Goal: Information Seeking & Learning: Learn about a topic

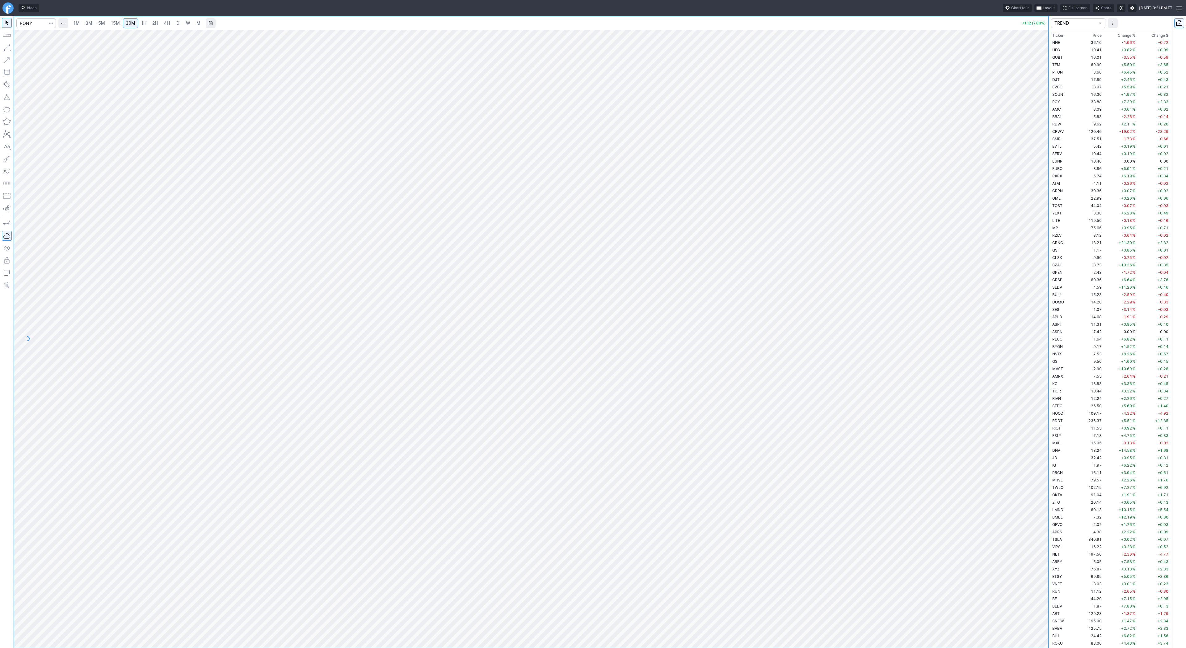
scroll to position [1134, 0]
click at [161, 23] on link "4H" at bounding box center [166, 23] width 11 height 10
click at [203, 22] on div "1M 3M 5M 15M 30M 1H 2H 4H D W M" at bounding box center [538, 23] width 961 height 15
click at [177, 23] on span "D" at bounding box center [177, 22] width 3 height 5
drag, startPoint x: 1039, startPoint y: 161, endPoint x: 1039, endPoint y: 279, distance: 118.0
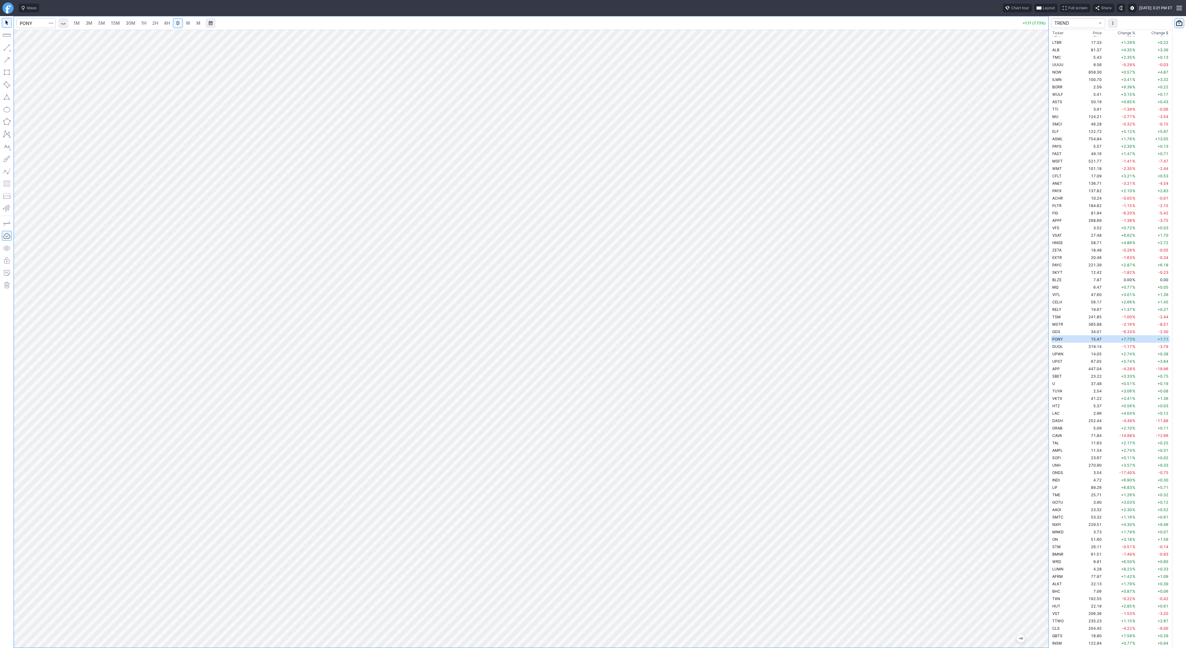
click at [1049, 303] on div "1M 3M 5M 15M 30M 1H 2H 4H D W M +1.11 (7.73%) TREND Ticker Price Chg.% Change %…" at bounding box center [593, 332] width 1186 height 632
click at [36, 23] on input "Search" at bounding box center [36, 23] width 40 height 10
type input "tem"
click at [95, 25] on div "1M 3M 5M 15M 30M 1H 2H 4H D W M" at bounding box center [137, 23] width 134 height 11
click at [95, 24] on div "1M 3M 5M 15M 30M 1H 2H 4H D W M" at bounding box center [137, 23] width 134 height 11
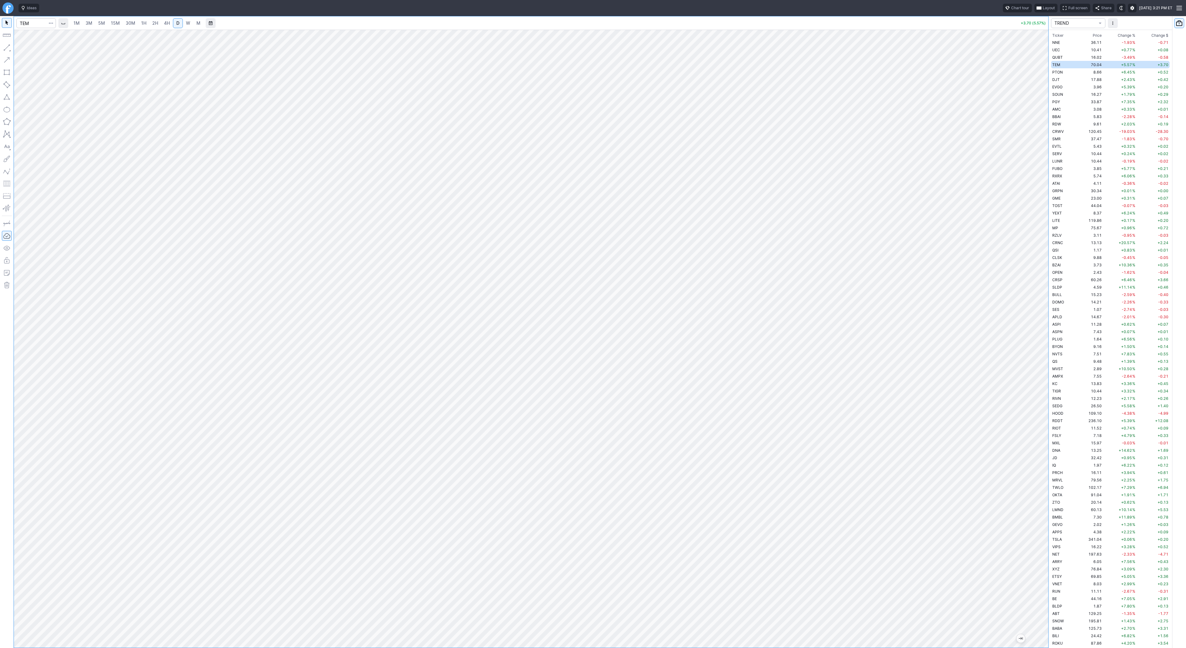
click at [104, 23] on span "5M" at bounding box center [101, 22] width 7 height 5
click at [155, 23] on span "2H" at bounding box center [155, 22] width 6 height 5
click at [173, 24] on link "D" at bounding box center [178, 23] width 10 height 10
click at [16, 48] on button "Line" at bounding box center [33, 49] width 36 height 9
click at [91, 24] on span "3M" at bounding box center [89, 22] width 7 height 5
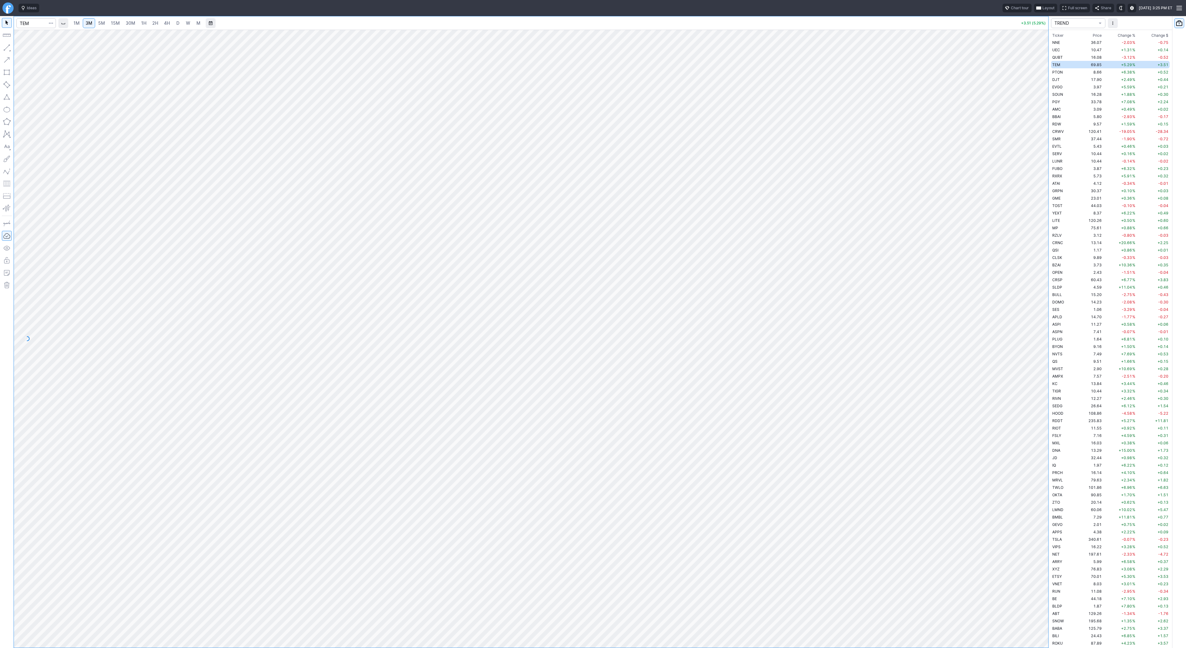
click at [109, 25] on link "15M" at bounding box center [115, 23] width 15 height 10
click at [35, 23] on input "Search" at bounding box center [36, 23] width 40 height 10
type input "pony"
click at [45, 34] on span "Pony" at bounding box center [46, 36] width 9 height 5
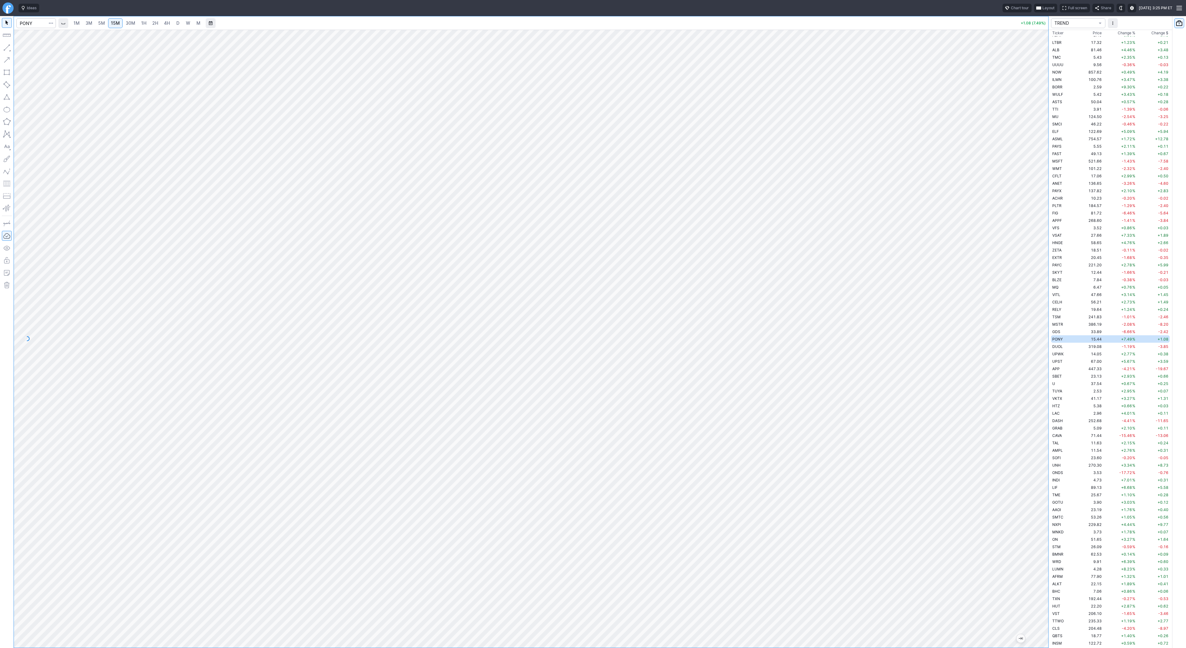
click at [143, 22] on span "1H" at bounding box center [143, 22] width 5 height 5
click at [152, 24] on span "2H" at bounding box center [155, 22] width 6 height 5
click at [178, 24] on span "D" at bounding box center [177, 22] width 3 height 5
drag, startPoint x: 1040, startPoint y: 125, endPoint x: 1043, endPoint y: 199, distance: 74.5
click at [1049, 209] on div "1M 3M 5M 15M 30M 1H 2H 4H D W M +1.07 (7.45%) TREND Ticker Price Chg.% Change %…" at bounding box center [593, 332] width 1186 height 632
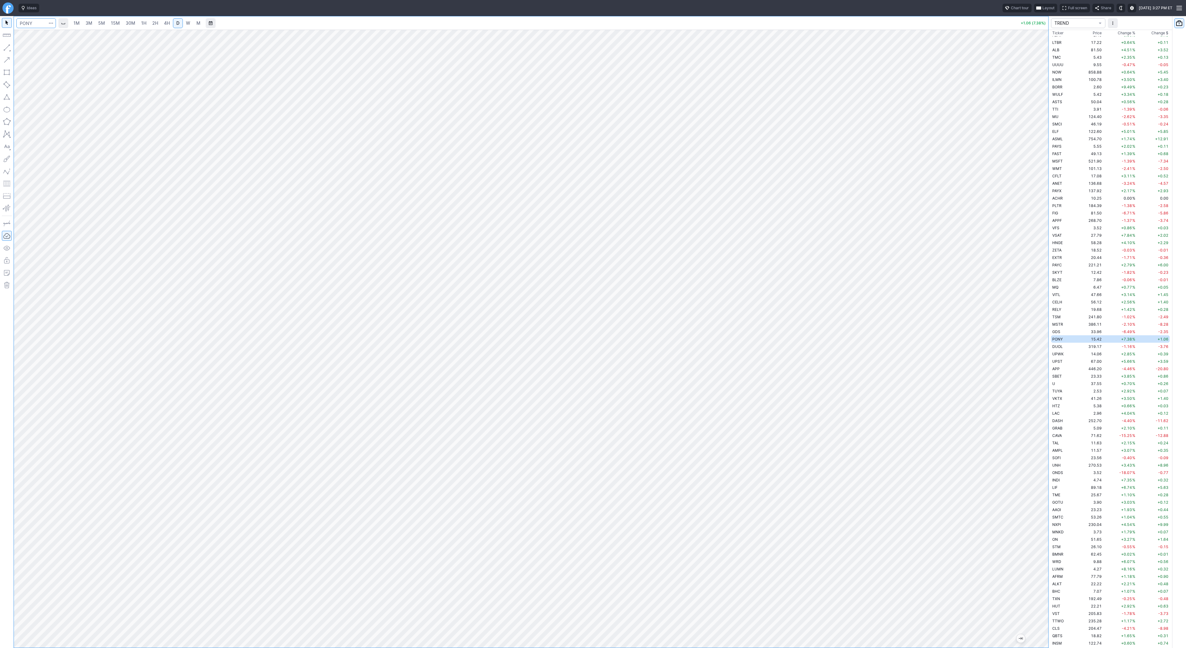
click at [24, 24] on input "Search" at bounding box center [36, 23] width 40 height 10
type input "baba"
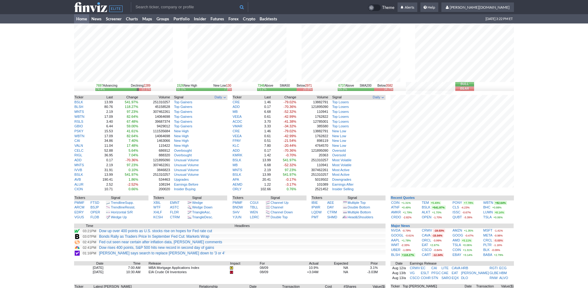
click at [536, 223] on div "7697 Advancing Declining 2289 74.4% 22.1% 1526 New High New Low 130 92.1% 7.9% …" at bounding box center [294, 192] width 588 height 338
click at [538, 94] on div "7697 Advancing Declining 2294 74.4% 22.2% 1546 New High New Low 131 92.2% 7.8% …" at bounding box center [294, 192] width 588 height 338
click at [539, 131] on div "7697 Advancing Declining 2294 74.4% 22.2% 1546 New High New Low 131 92.2% 7.8% …" at bounding box center [294, 192] width 588 height 338
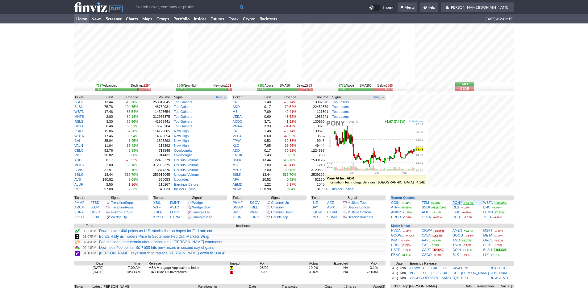
click at [457, 204] on link "PONY" at bounding box center [458, 203] width 10 height 4
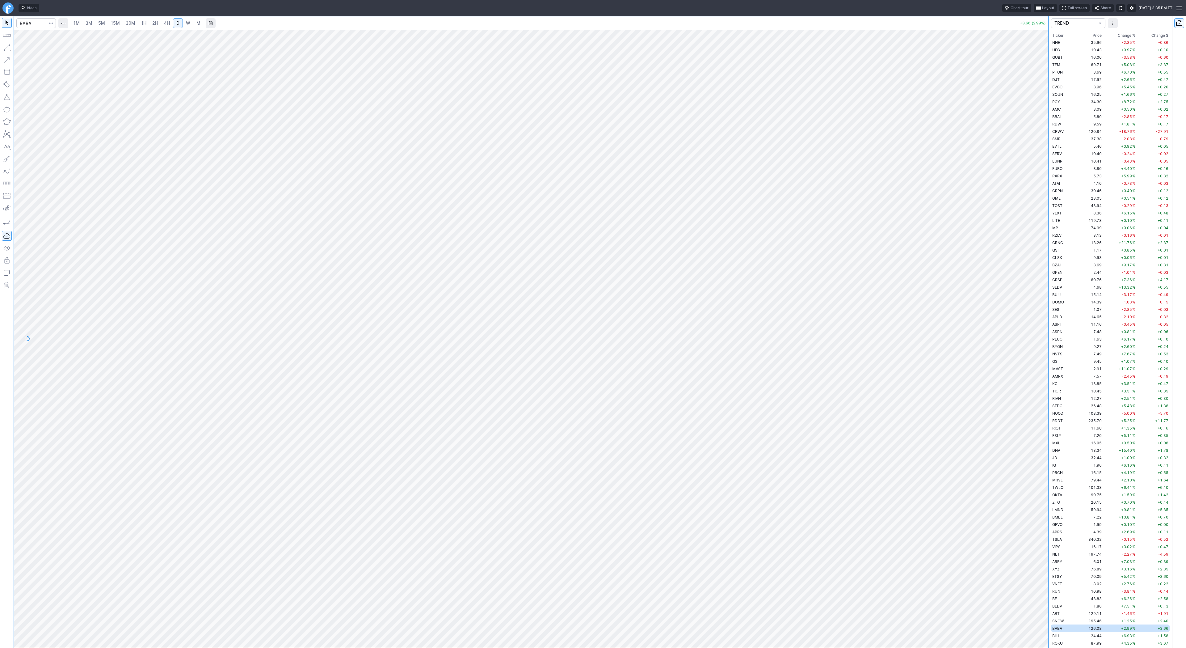
scroll to position [289, 0]
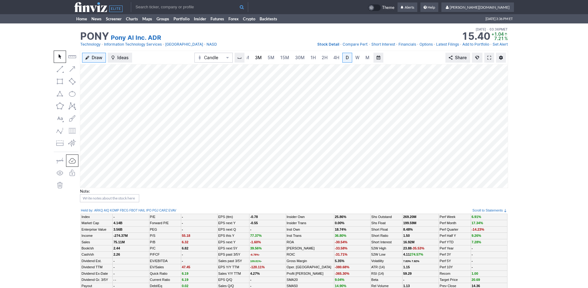
click at [262, 57] on link "3M" at bounding box center [258, 58] width 12 height 10
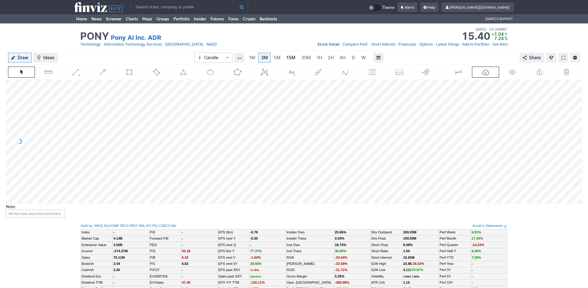
click at [287, 58] on span "15M" at bounding box center [291, 57] width 9 height 5
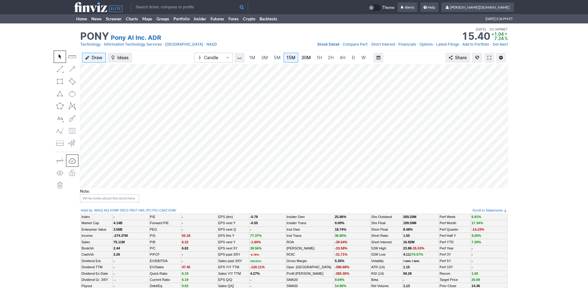
click at [310, 60] on link "30M" at bounding box center [306, 58] width 15 height 10
click at [323, 61] on link "1H" at bounding box center [319, 58] width 11 height 10
click at [338, 60] on span "4H" at bounding box center [337, 57] width 6 height 5
click at [348, 60] on link "D" at bounding box center [348, 58] width 10 height 10
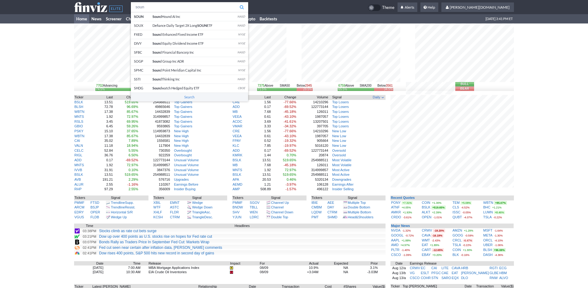
type input "soun"
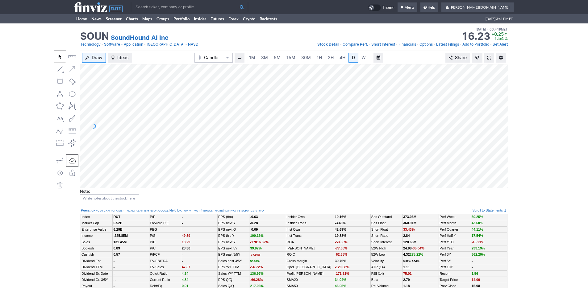
scroll to position [0, 6]
click at [268, 57] on span "5M" at bounding box center [271, 57] width 7 height 5
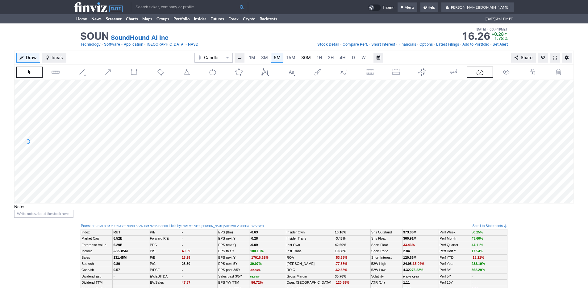
click at [307, 60] on span "30M" at bounding box center [306, 57] width 10 height 5
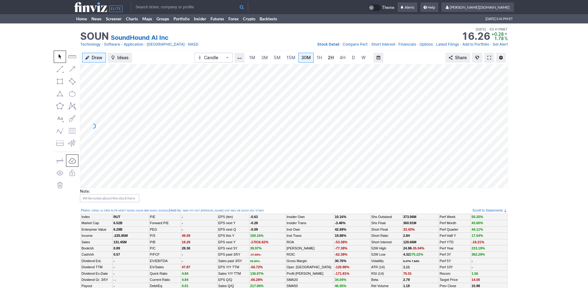
click at [326, 61] on link "2H" at bounding box center [330, 58] width 11 height 10
click at [343, 58] on link "D" at bounding box center [348, 58] width 10 height 10
click at [177, 52] on div "Draw Ideas Candle 1M 3M 5M 15M 30M 1H 2H 4H D W M Share" at bounding box center [294, 120] width 428 height 138
click at [77, 17] on link "Home" at bounding box center [81, 18] width 15 height 9
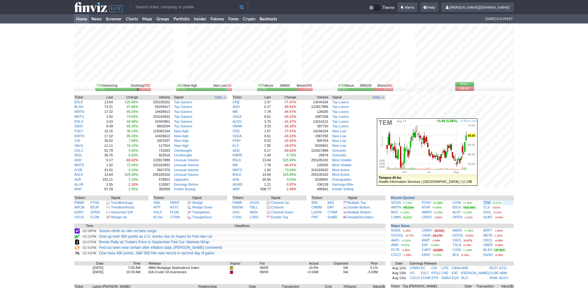
click at [510, 204] on div "TEM +4.97%" at bounding box center [499, 203] width 30 height 5
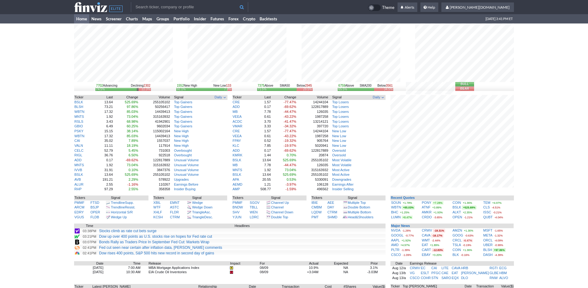
click at [186, 9] on input "text" at bounding box center [189, 7] width 117 height 10
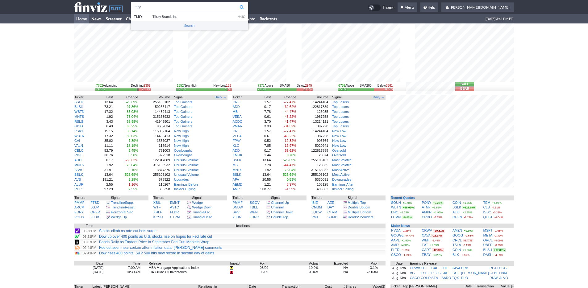
type input "tlry"
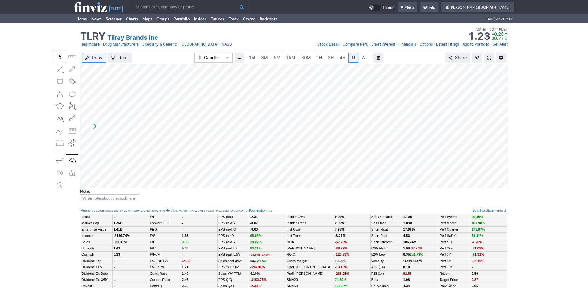
scroll to position [0, 6]
click at [261, 59] on link "3M" at bounding box center [258, 58] width 12 height 10
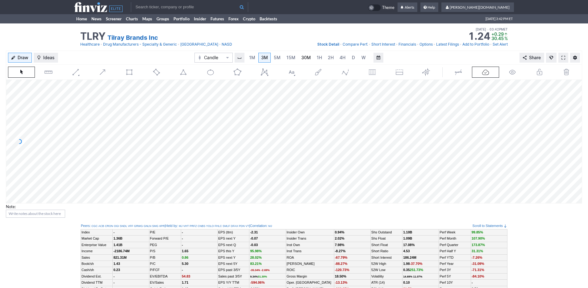
click at [308, 60] on span "30M" at bounding box center [306, 58] width 10 height 6
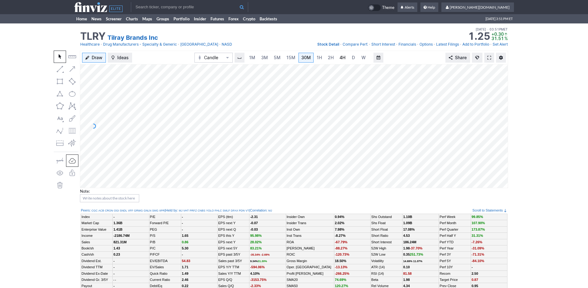
click at [345, 57] on link "4H" at bounding box center [342, 58] width 11 height 10
click at [259, 58] on span "3M" at bounding box center [258, 57] width 7 height 5
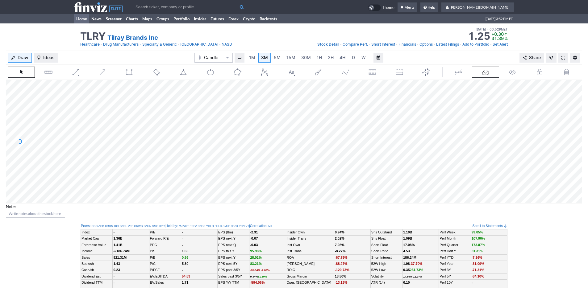
click at [81, 20] on link "Home" at bounding box center [81, 18] width 15 height 9
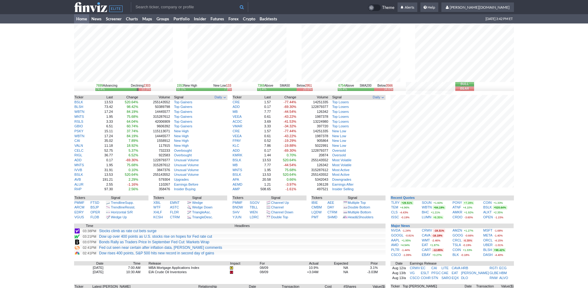
click at [523, 212] on div "7699 Advancing Declining 2303 74.4% 22.3% 1553 New High New Low 133 92.1% 7.9% …" at bounding box center [294, 192] width 588 height 338
click at [454, 201] on link "PONY" at bounding box center [458, 203] width 10 height 4
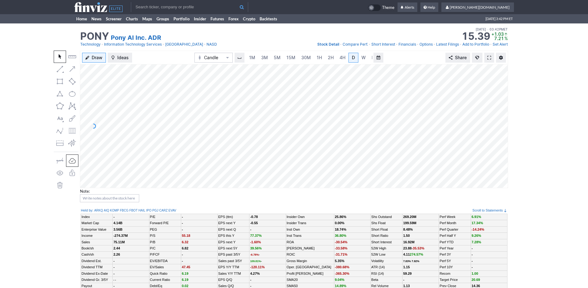
scroll to position [0, 6]
click at [490, 56] on span at bounding box center [490, 57] width 4 height 5
click at [163, 8] on input "text" at bounding box center [189, 7] width 117 height 10
type input "s"
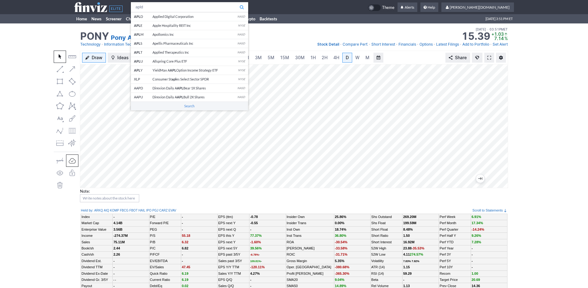
type input "apld"
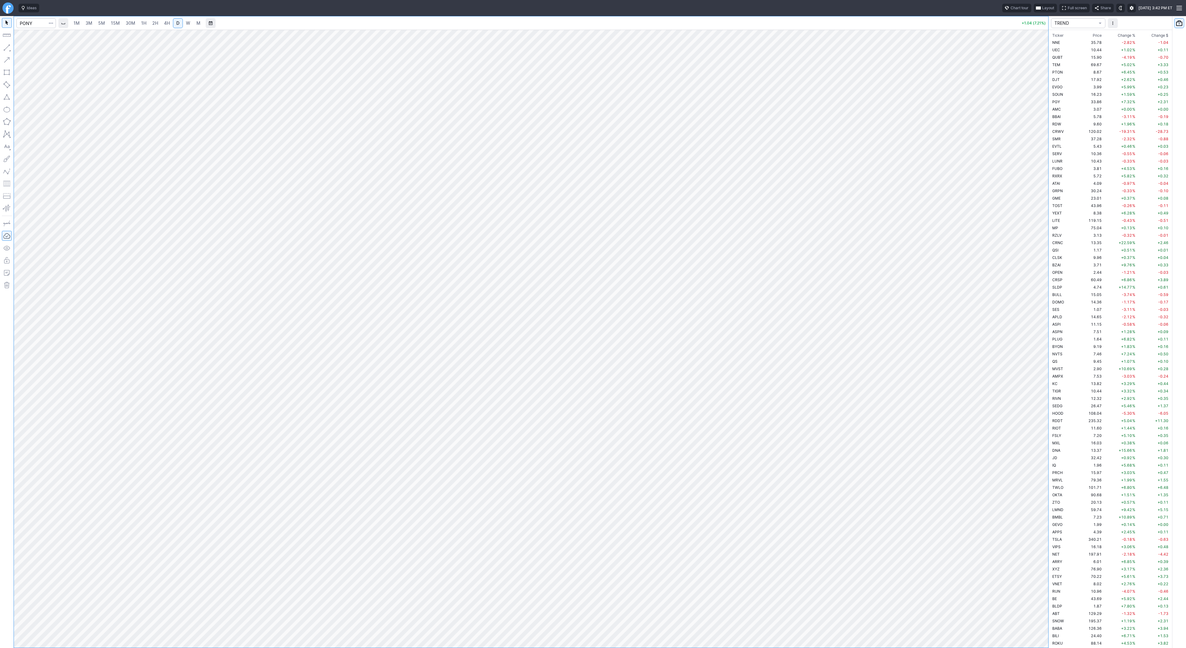
scroll to position [808, 0]
click at [146, 21] on link "1H" at bounding box center [143, 23] width 11 height 10
drag, startPoint x: 1040, startPoint y: 174, endPoint x: 1036, endPoint y: 242, distance: 68.4
click at [1041, 251] on div at bounding box center [1041, 337] width 13 height 602
click at [38, 49] on span "Line" at bounding box center [35, 49] width 25 height 6
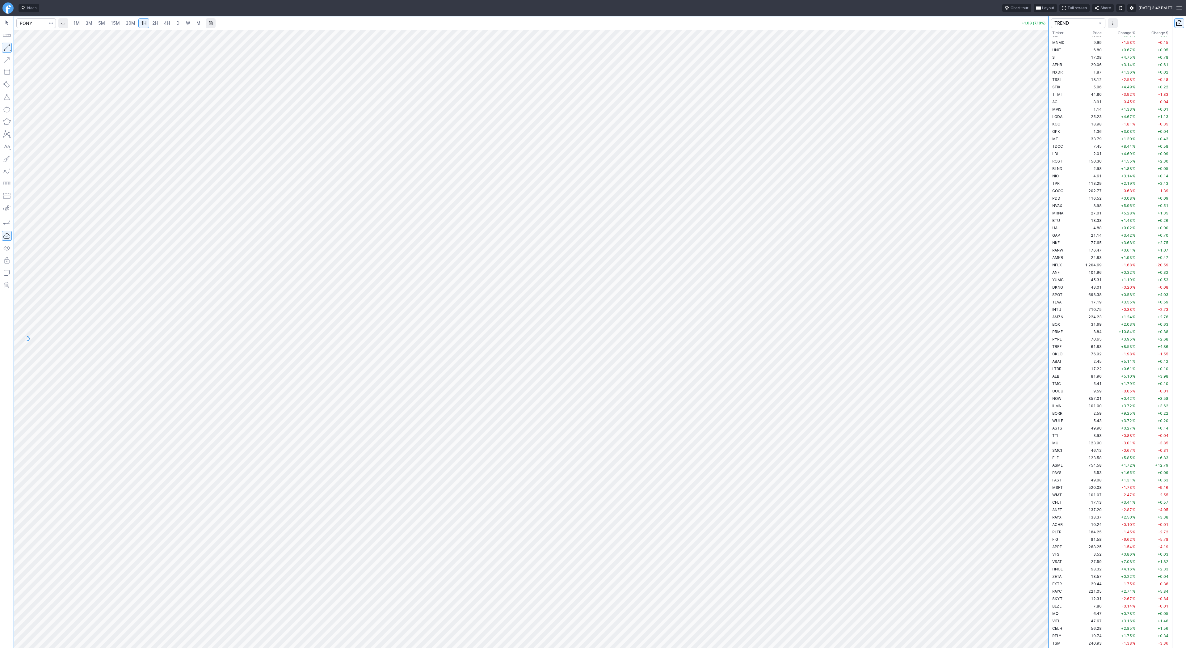
scroll to position [1134, 0]
click at [11, 49] on button "button" at bounding box center [7, 48] width 10 height 10
drag, startPoint x: 4, startPoint y: 48, endPoint x: 13, endPoint y: 174, distance: 126.9
click at [4, 49] on button "button" at bounding box center [7, 48] width 10 height 10
click at [32, 24] on input "Search" at bounding box center [36, 23] width 40 height 10
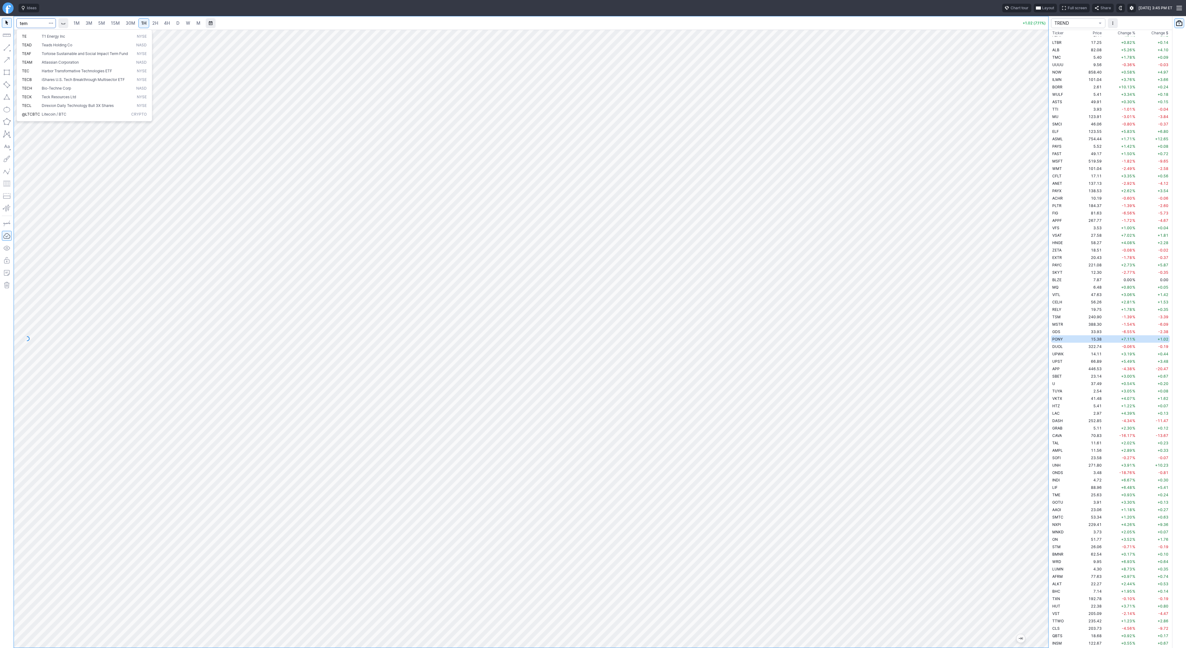
type input "tem"
click at [1033, 300] on div at bounding box center [531, 339] width 1034 height 618
click at [30, 22] on input "Search" at bounding box center [36, 23] width 40 height 10
type input "iwm"
click at [176, 22] on span "D" at bounding box center [177, 22] width 3 height 5
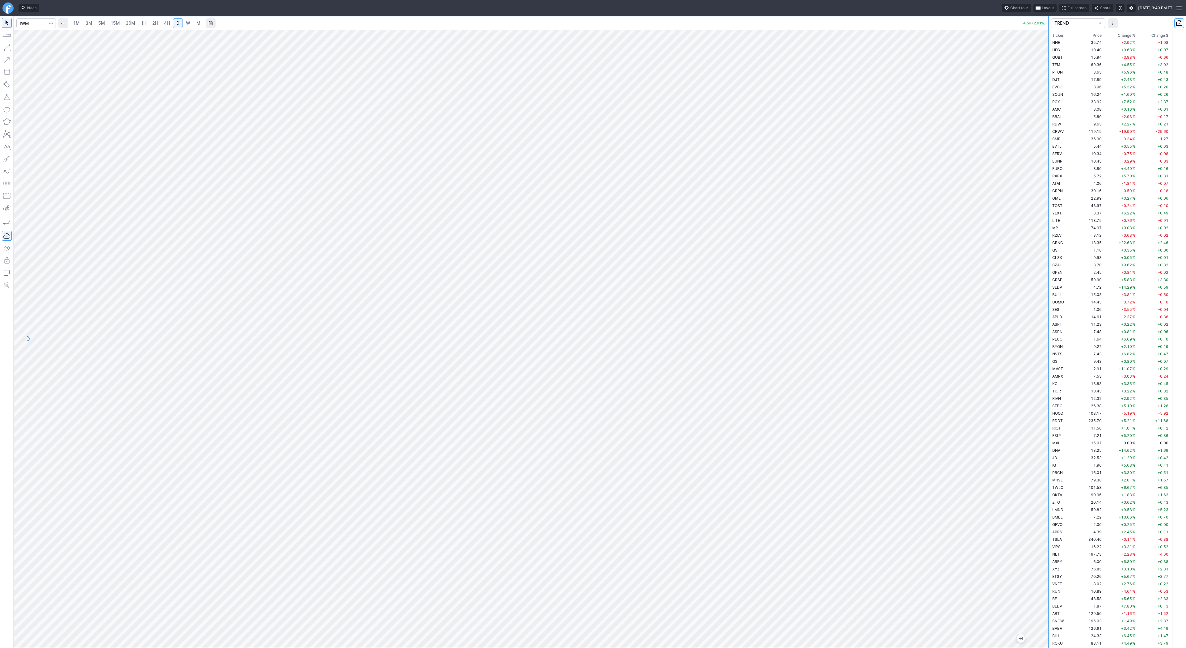
drag, startPoint x: 1043, startPoint y: 161, endPoint x: 1038, endPoint y: 321, distance: 160.4
click at [1041, 330] on div at bounding box center [1041, 337] width 13 height 602
click at [37, 24] on input "Search" at bounding box center [36, 23] width 40 height 10
type input "apld"
click at [190, 20] on link "W" at bounding box center [188, 23] width 10 height 10
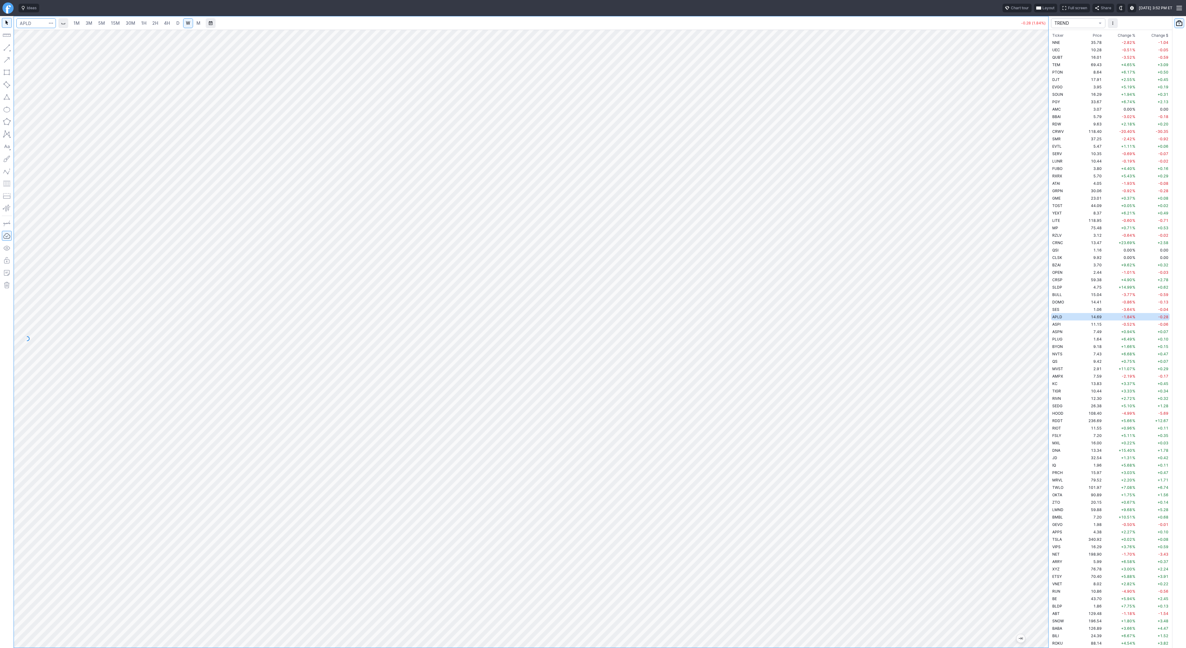
click at [38, 21] on input "Search" at bounding box center [36, 23] width 40 height 10
type input "tem"
click at [173, 24] on link "D" at bounding box center [178, 23] width 10 height 10
click at [150, 23] on link "2H" at bounding box center [154, 23] width 11 height 10
drag, startPoint x: 6, startPoint y: 45, endPoint x: 10, endPoint y: 71, distance: 25.7
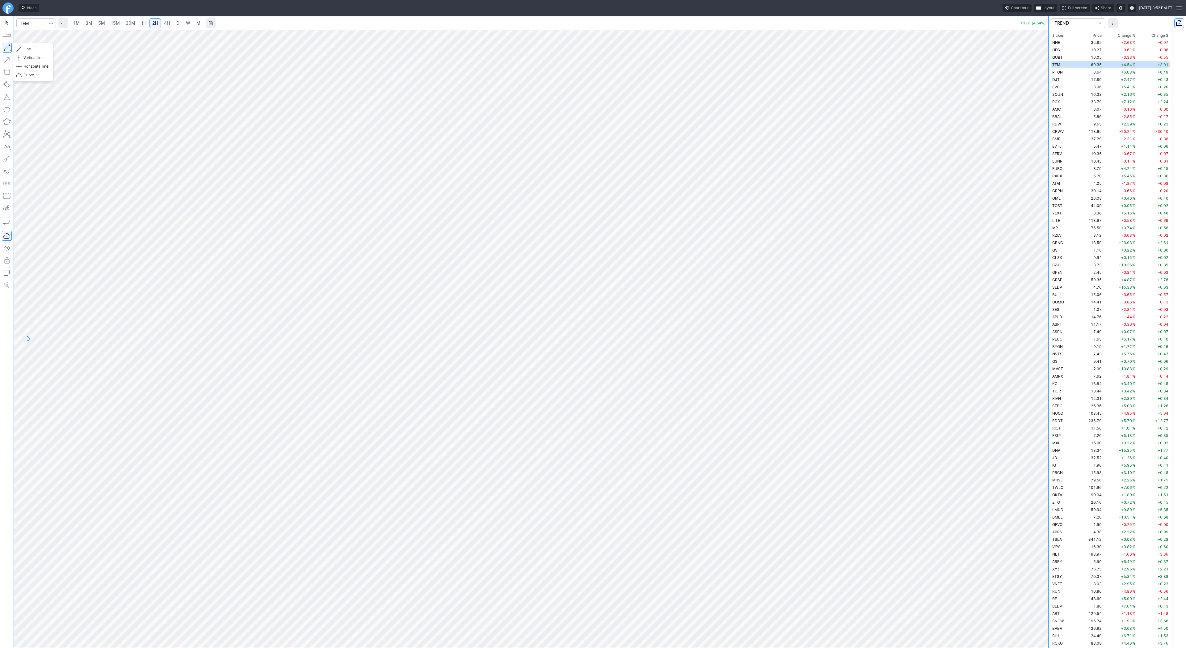
click at [6, 46] on button "button" at bounding box center [7, 48] width 10 height 10
click at [169, 23] on span "4H" at bounding box center [167, 22] width 6 height 5
click at [176, 23] on span "D" at bounding box center [177, 22] width 3 height 5
click at [1007, 203] on div at bounding box center [531, 339] width 1034 height 618
click at [90, 20] on span "3M" at bounding box center [89, 22] width 7 height 5
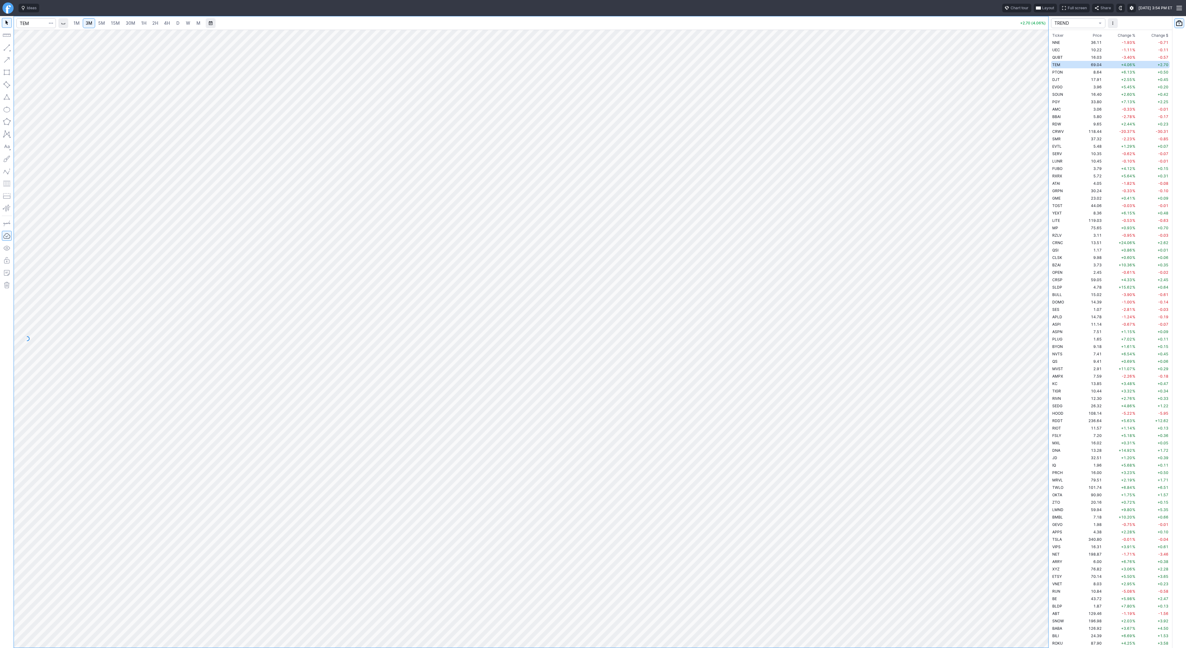
click at [136, 26] on link "30M" at bounding box center [130, 23] width 15 height 10
click at [164, 21] on span "4H" at bounding box center [167, 22] width 6 height 5
click at [1024, 239] on div at bounding box center [531, 339] width 1034 height 618
click at [26, 22] on input "Search" at bounding box center [36, 23] width 40 height 10
type input "apld"
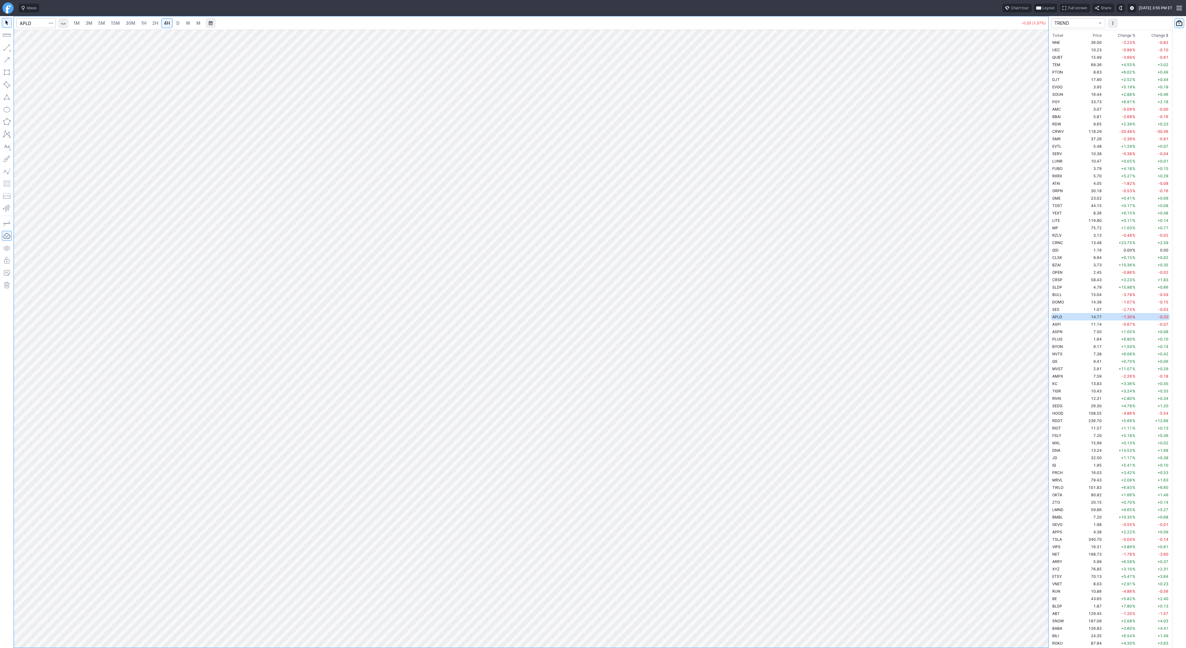
click at [131, 23] on span "30M" at bounding box center [131, 22] width 10 height 5
click at [9, 47] on button "button" at bounding box center [7, 48] width 10 height 10
click at [7, 48] on button "button" at bounding box center [7, 48] width 10 height 10
click at [148, 22] on link "1H" at bounding box center [143, 23] width 11 height 10
click at [31, 21] on input "Search" at bounding box center [36, 23] width 40 height 10
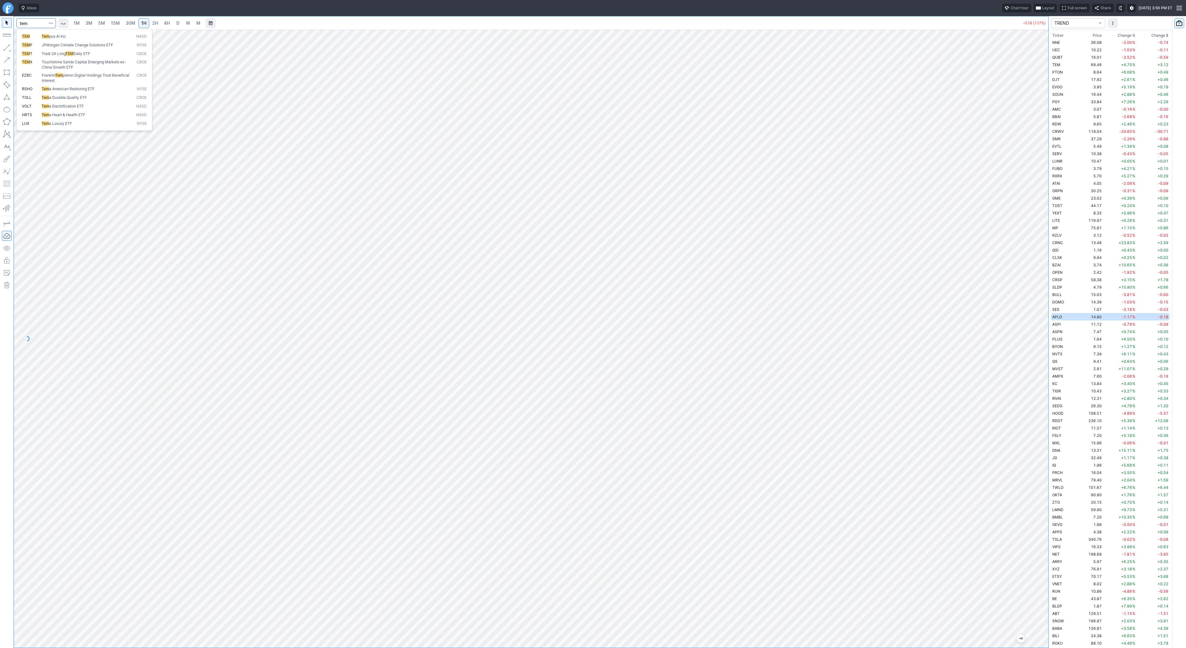
type input "tem"
click at [91, 24] on span "3M" at bounding box center [89, 22] width 7 height 5
click at [123, 26] on link "30M" at bounding box center [130, 23] width 15 height 10
click at [99, 23] on span "5M" at bounding box center [101, 22] width 7 height 5
click at [90, 23] on span "3M" at bounding box center [89, 22] width 7 height 5
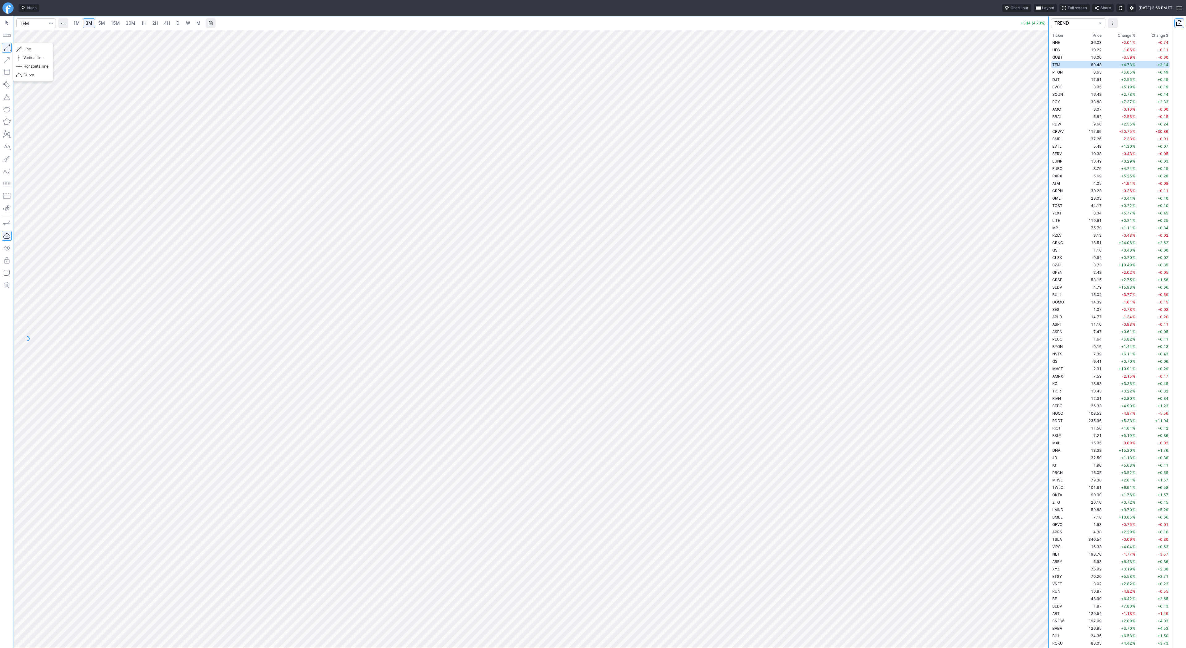
click at [9, 46] on button "button" at bounding box center [7, 48] width 10 height 10
click at [29, 27] on input "Search" at bounding box center [36, 23] width 40 height 10
type input "pony"
click at [170, 23] on link "4H" at bounding box center [166, 23] width 11 height 10
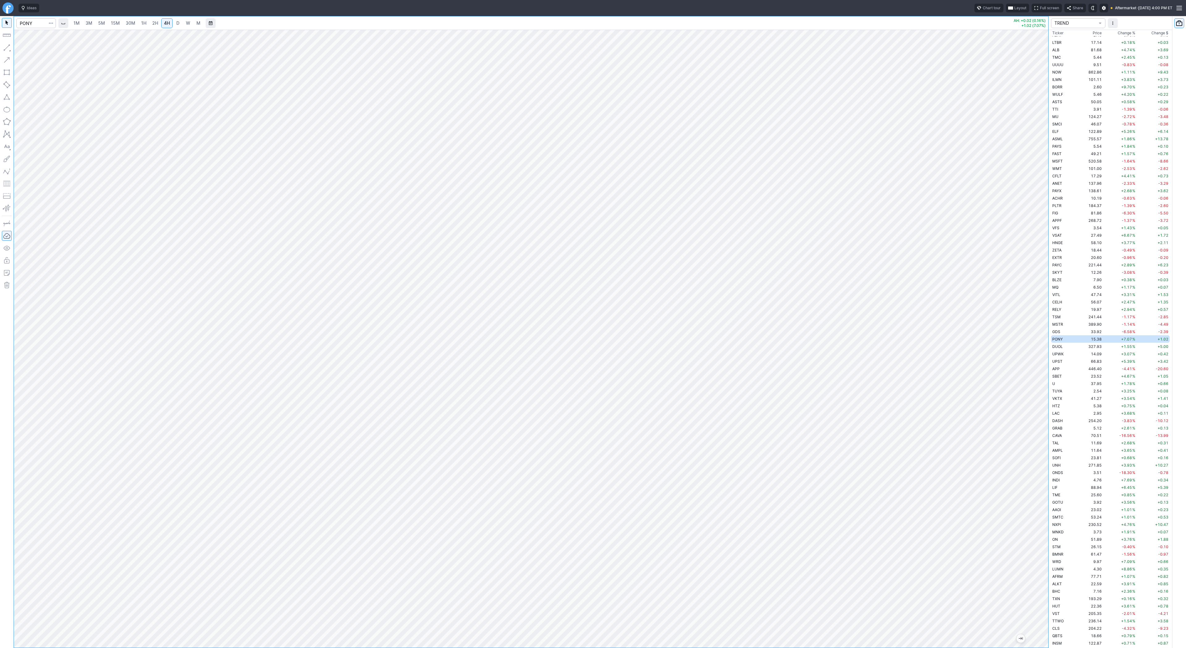
drag, startPoint x: 1043, startPoint y: 225, endPoint x: 1037, endPoint y: 273, distance: 48.2
click at [1042, 278] on div at bounding box center [1041, 337] width 13 height 602
click at [26, 48] on span "Line" at bounding box center [35, 49] width 25 height 6
click at [1033, 334] on div at bounding box center [531, 339] width 1034 height 618
click at [176, 23] on span "D" at bounding box center [178, 23] width 4 height 6
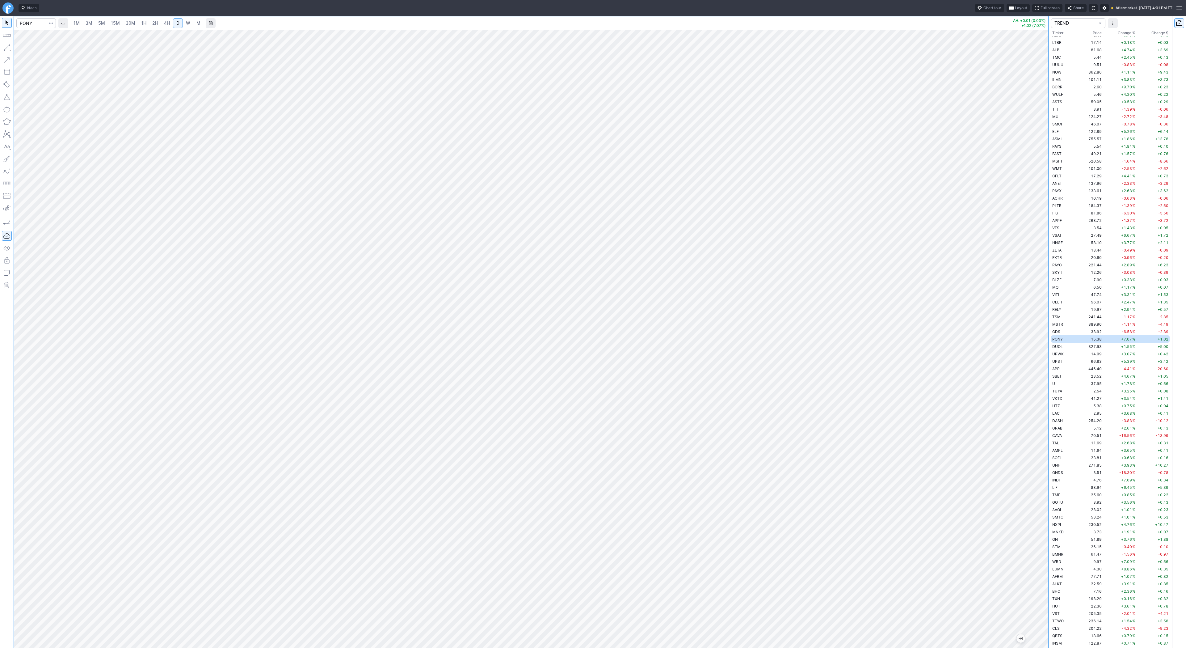
click at [188, 23] on span "W" at bounding box center [188, 22] width 4 height 5
click at [174, 24] on link "D" at bounding box center [178, 23] width 10 height 10
click at [1034, 325] on div at bounding box center [531, 339] width 1034 height 618
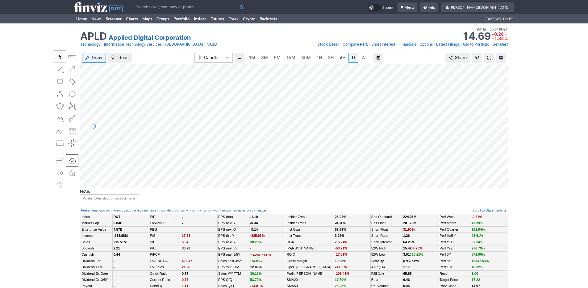
scroll to position [0, 6]
click at [262, 57] on link "3M" at bounding box center [258, 58] width 12 height 10
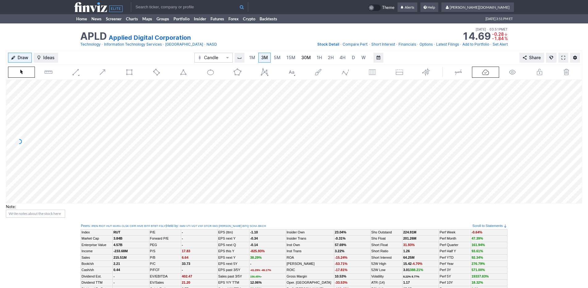
click at [302, 58] on span "30M" at bounding box center [306, 57] width 10 height 5
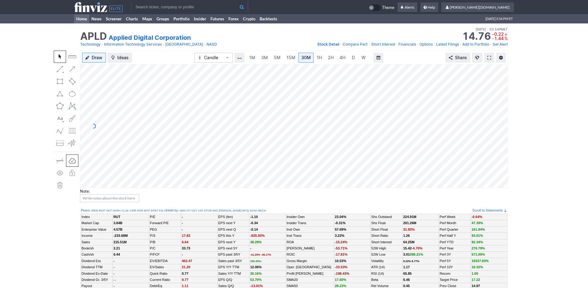
click at [78, 19] on link "Home" at bounding box center [81, 18] width 15 height 9
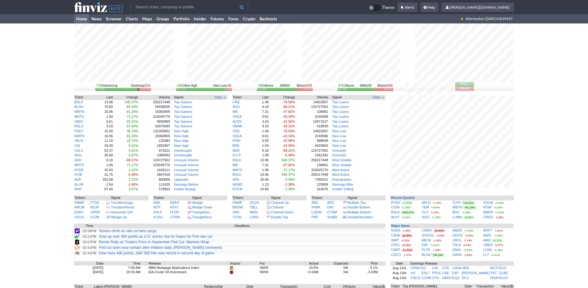
click at [519, 187] on div "7796 Advancing Declining 2214 75.4% 21.4% 1582 New High New Low 136 92.1% 7.9% …" at bounding box center [294, 192] width 588 height 338
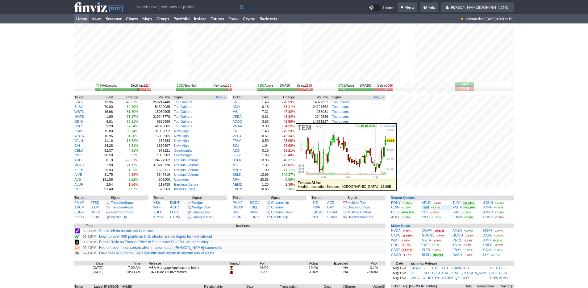
click at [429, 208] on link "TEM" at bounding box center [425, 208] width 7 height 4
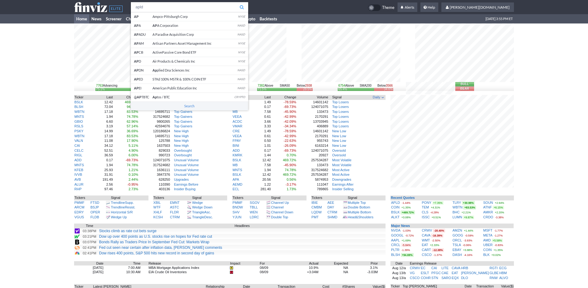
type input "apld"
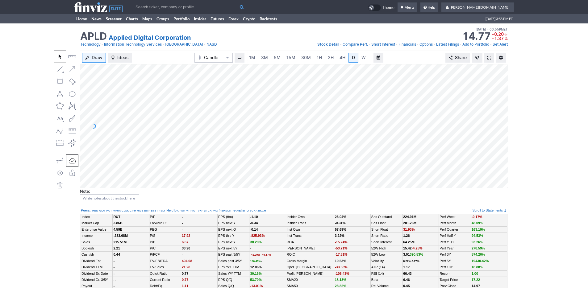
scroll to position [0, 6]
click at [94, 11] on icon at bounding box center [98, 7] width 48 height 10
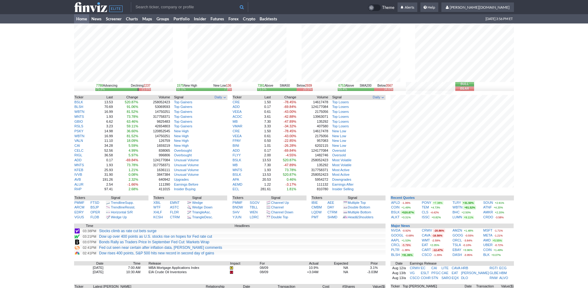
click at [553, 201] on div "7788 Advancing Declining 2237 75.3% 21.6% 1575 New High New Low 136 92.1% 7.9% …" at bounding box center [294, 192] width 588 height 338
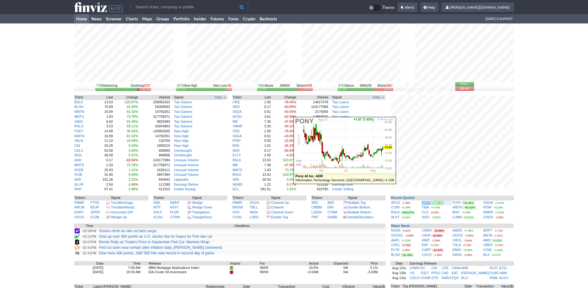
click at [426, 202] on link "PONY" at bounding box center [427, 203] width 10 height 4
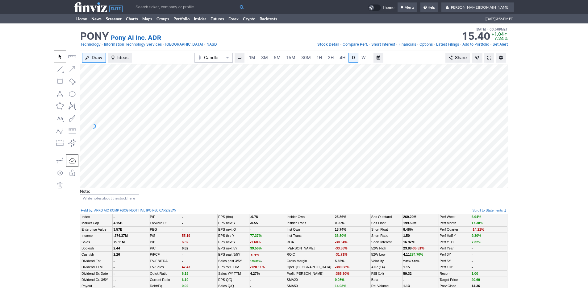
scroll to position [0, 6]
click at [263, 58] on link "3M" at bounding box center [258, 58] width 12 height 10
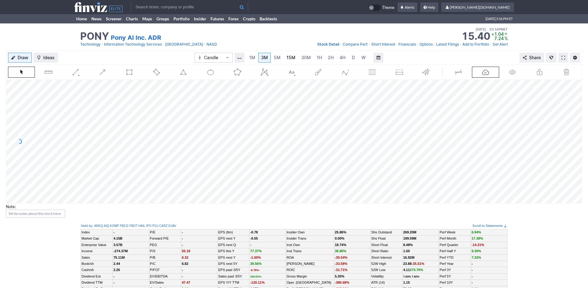
click at [294, 59] on link "15M" at bounding box center [291, 58] width 15 height 10
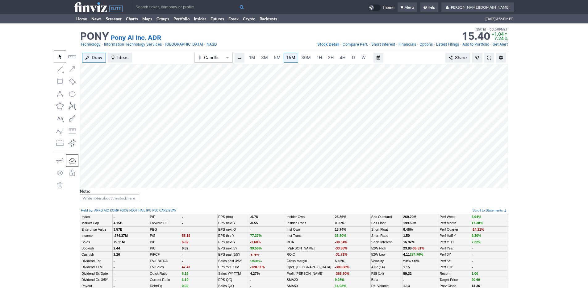
click at [542, 58] on div "Draw Ideas Candle 1M 3M 5M 15M 30M 1H 2H 4H D W M Share Note:" at bounding box center [294, 129] width 588 height 157
click at [353, 58] on span "D" at bounding box center [353, 57] width 3 height 5
click at [494, 113] on div at bounding box center [294, 126] width 428 height 124
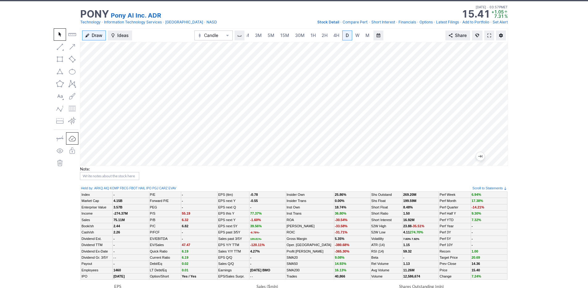
scroll to position [0, 0]
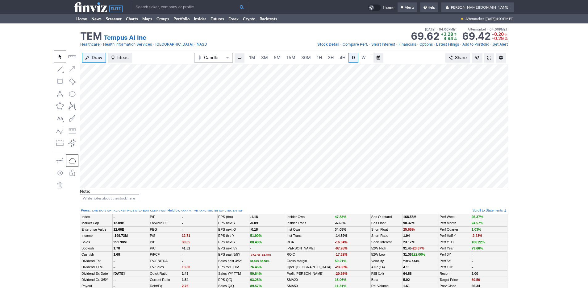
scroll to position [0, 6]
click at [264, 58] on link "3M" at bounding box center [258, 58] width 12 height 10
